Goal: Task Accomplishment & Management: Manage account settings

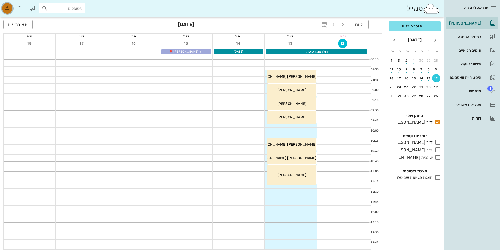
click at [3, 7] on div "button" at bounding box center [7, 8] width 10 height 10
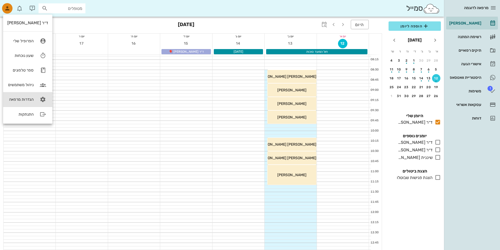
click at [21, 97] on div "הגדרות מרפאה" at bounding box center [20, 99] width 26 height 5
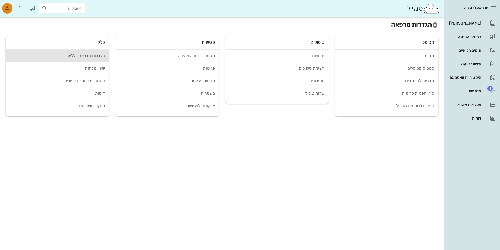
click at [97, 52] on link "הגדרות מרפאה כלליות" at bounding box center [57, 56] width 103 height 13
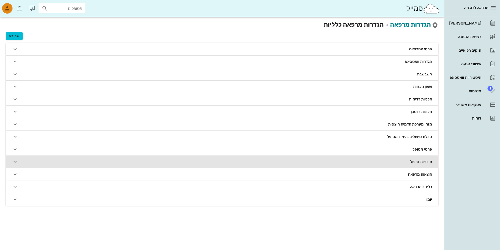
click at [403, 163] on button "תוכניות טיפול" at bounding box center [222, 161] width 433 height 13
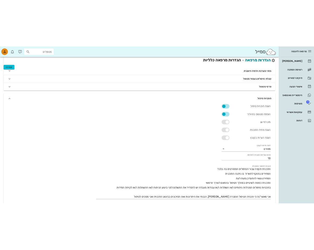
scroll to position [132, 0]
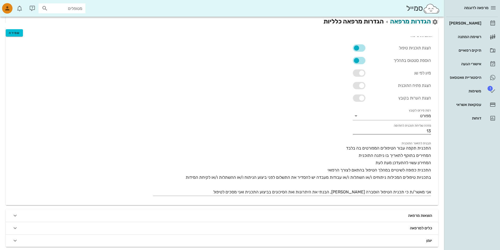
click at [419, 131] on input "13" at bounding box center [392, 130] width 78 height 7
drag, startPoint x: 419, startPoint y: 131, endPoint x: 428, endPoint y: 131, distance: 9.1
click at [428, 131] on input "13" at bounding box center [392, 130] width 78 height 7
click at [415, 131] on input "13" at bounding box center [392, 130] width 78 height 7
drag, startPoint x: 416, startPoint y: 131, endPoint x: 445, endPoint y: 129, distance: 29.8
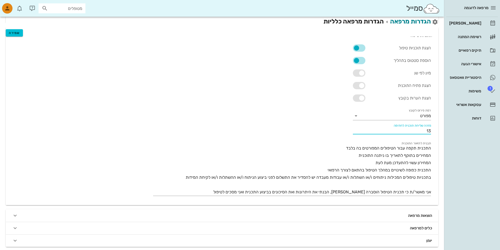
click at [445, 129] on div "מרפאה לדוגמה [PERSON_NAME] רשימת המתנה תיקים רפואיים אישורי הגעה היסטוריית וואט…" at bounding box center [250, 59] width 500 height 382
click at [426, 130] on input "13" at bounding box center [392, 130] width 78 height 7
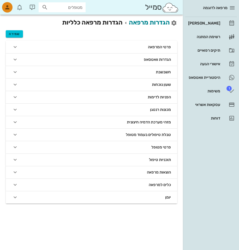
drag, startPoint x: 109, startPoint y: 152, endPoint x: 111, endPoint y: 157, distance: 5.2
click at [111, 157] on div "פרטי המרפאה הגדרות וואטסאפ חשבשבת שעון נוכחות הפניות לדימות מכונות רנטגן מזהי מ…" at bounding box center [91, 121] width 171 height 166
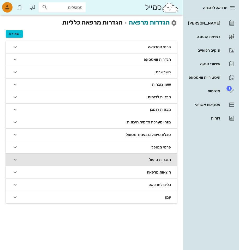
click at [111, 157] on button "תוכניות טיפול" at bounding box center [91, 159] width 171 height 13
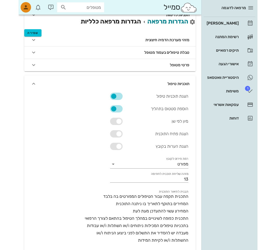
scroll to position [152, 0]
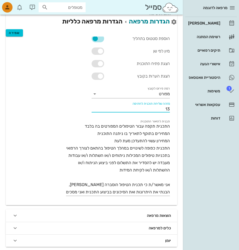
click at [159, 112] on div "מזהה שליחת תוכנית לחתימה 13" at bounding box center [130, 108] width 78 height 7
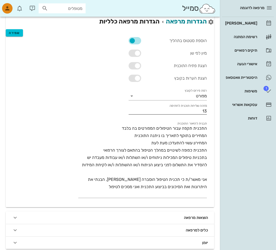
click at [149, 109] on input "13" at bounding box center [167, 110] width 78 height 7
